Goal: Task Accomplishment & Management: Use online tool/utility

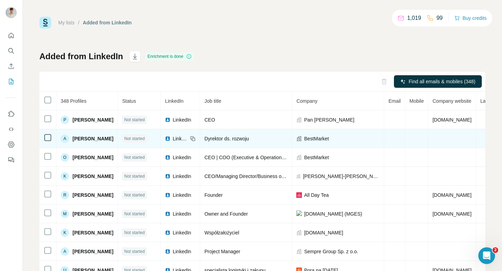
scroll to position [0, 79]
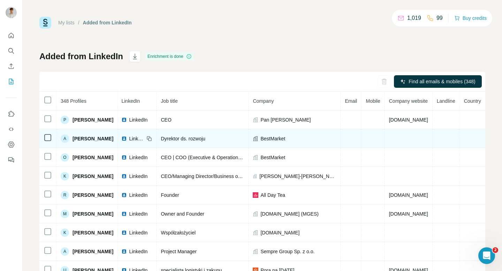
click at [412, 135] on td at bounding box center [409, 138] width 48 height 19
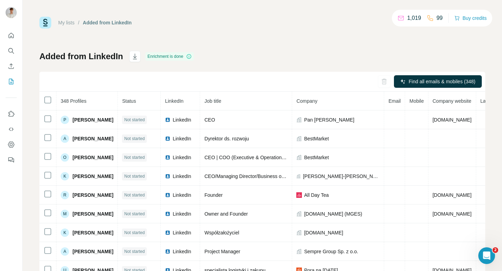
scroll to position [21, 0]
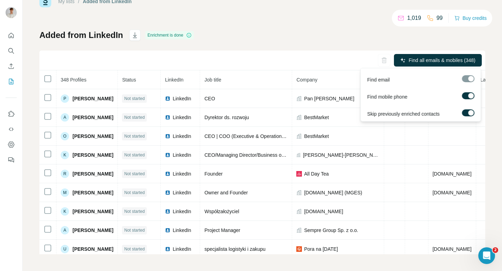
click at [465, 97] on label at bounding box center [468, 95] width 13 height 7
click at [466, 81] on div at bounding box center [468, 78] width 13 height 7
click at [468, 116] on div at bounding box center [468, 113] width 13 height 9
click at [467, 114] on label at bounding box center [468, 112] width 13 height 7
click at [467, 114] on div at bounding box center [466, 113] width 6 height 6
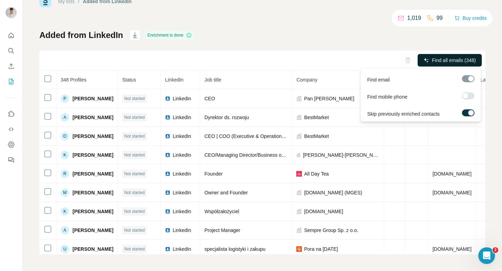
click at [455, 61] on span "Find all emails (348)" at bounding box center [454, 60] width 44 height 7
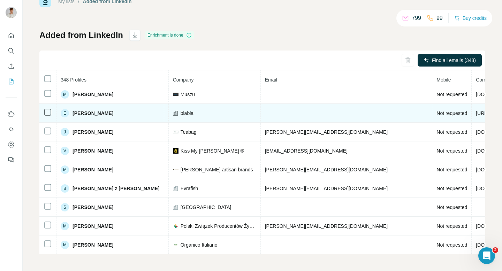
scroll to position [211, 115]
